Goal: Find specific fact: Find specific fact

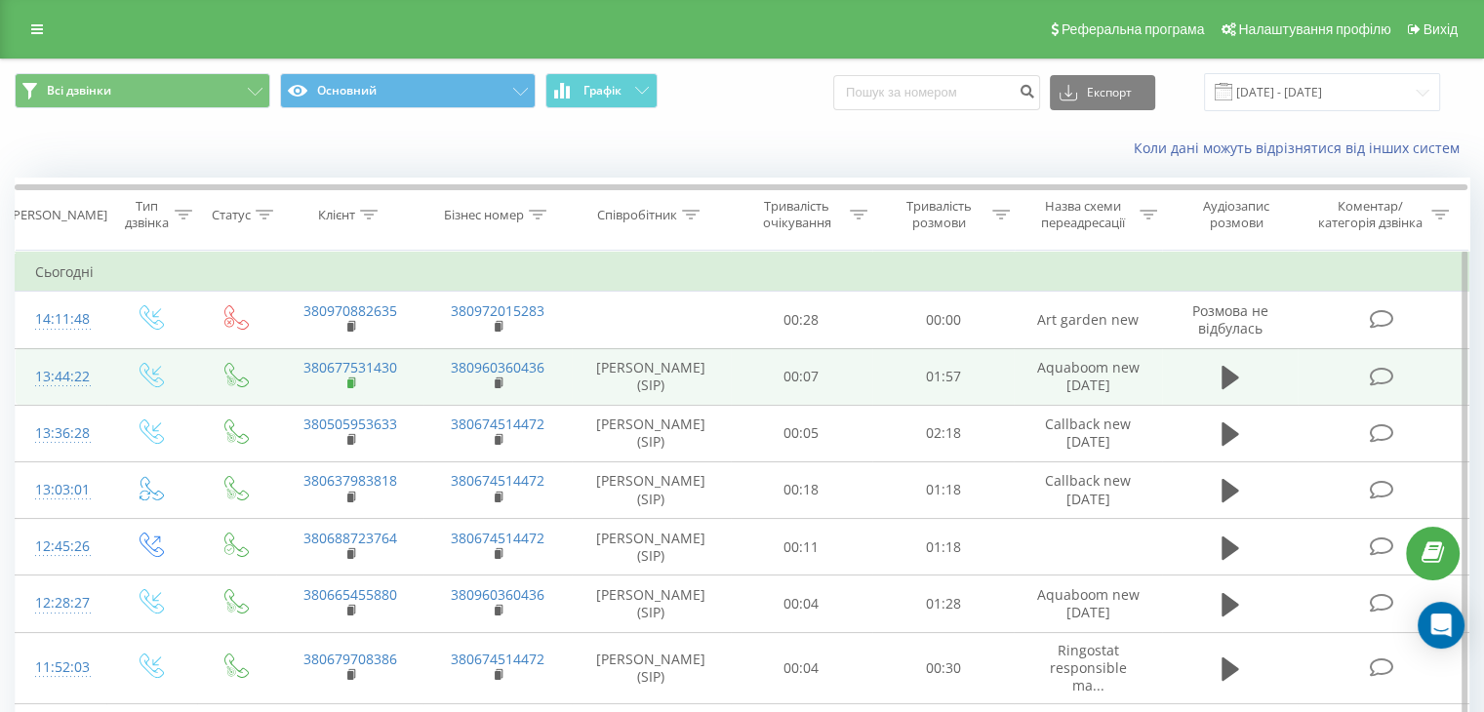
click at [349, 380] on rect at bounding box center [350, 384] width 6 height 9
click at [680, 377] on td "[PERSON_NAME] (SIP)" at bounding box center [651, 376] width 159 height 57
click at [1219, 376] on button at bounding box center [1230, 377] width 29 height 29
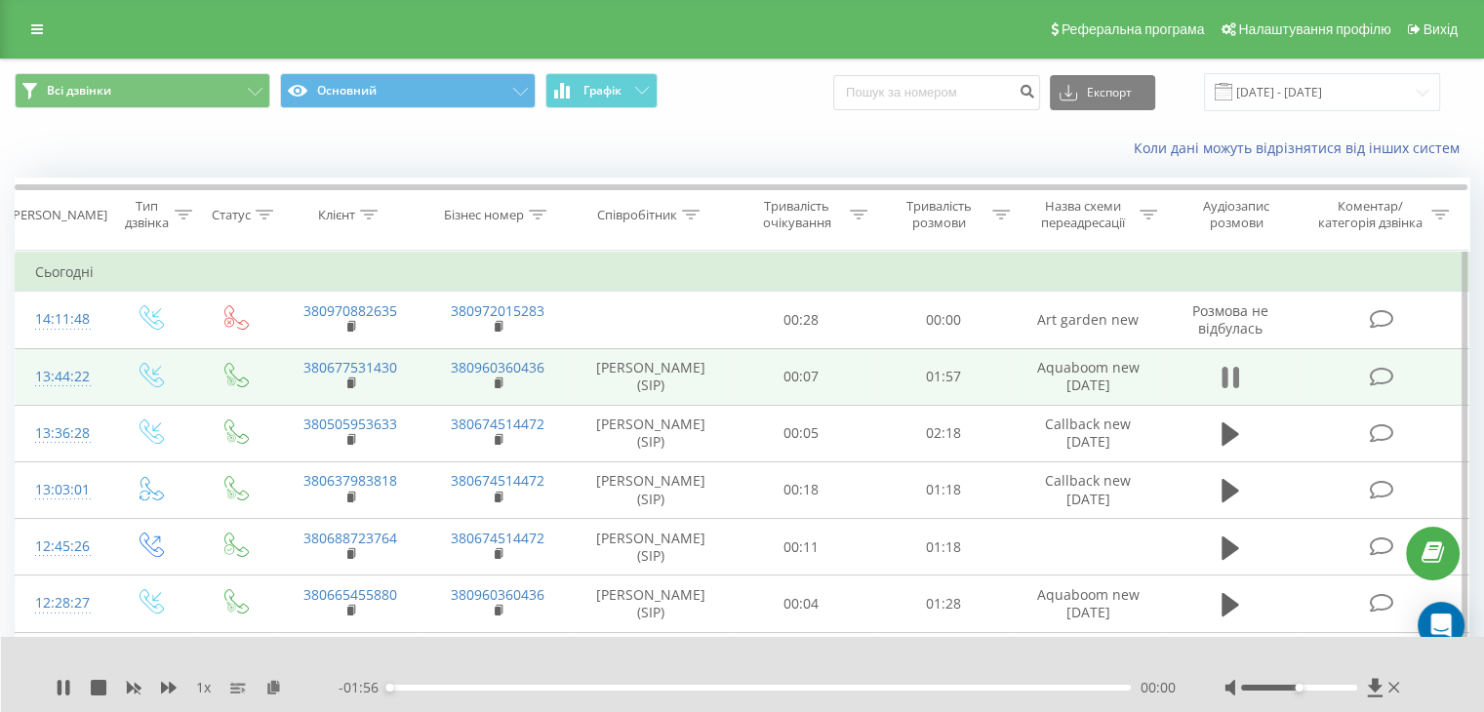
click at [1232, 375] on icon at bounding box center [1230, 377] width 18 height 27
click at [279, 682] on icon at bounding box center [273, 687] width 17 height 14
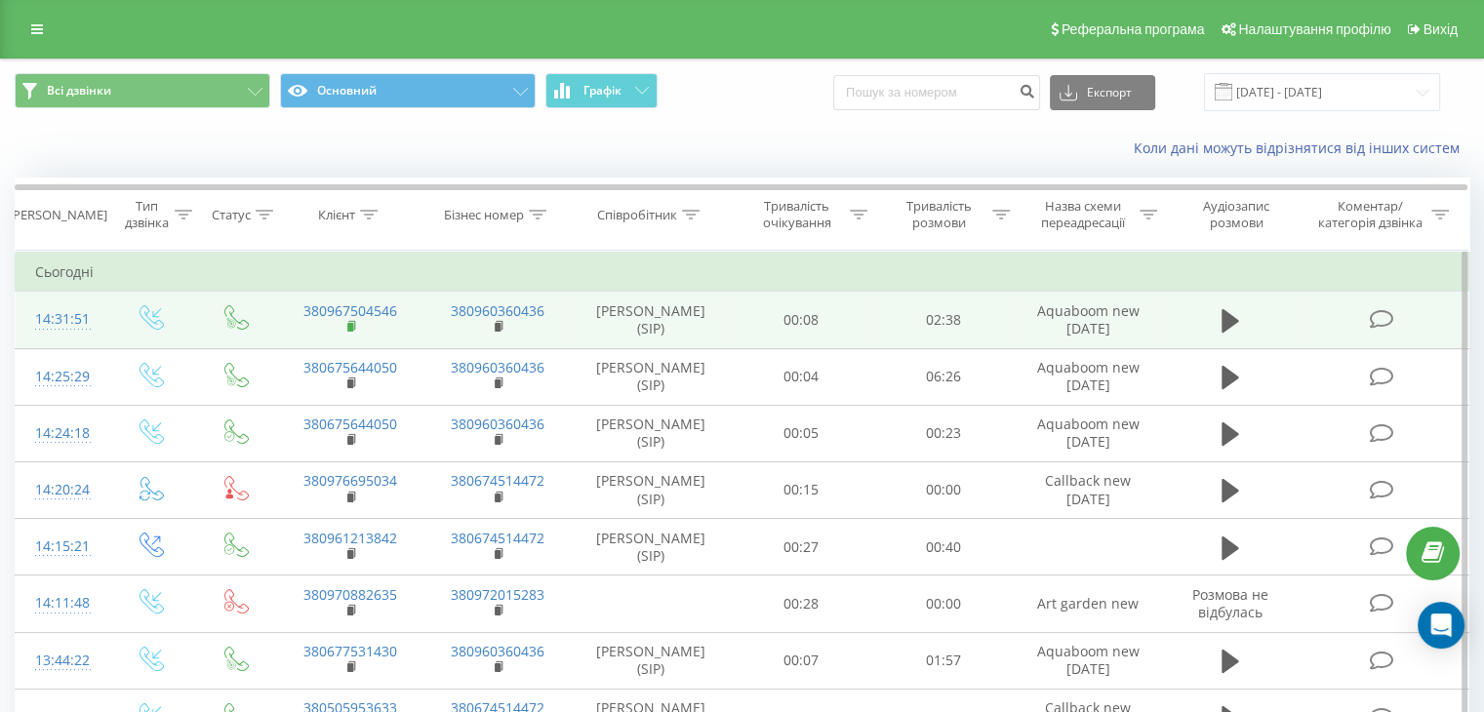
click at [347, 325] on rect at bounding box center [350, 327] width 6 height 9
